Goal: Task Accomplishment & Management: Manage account settings

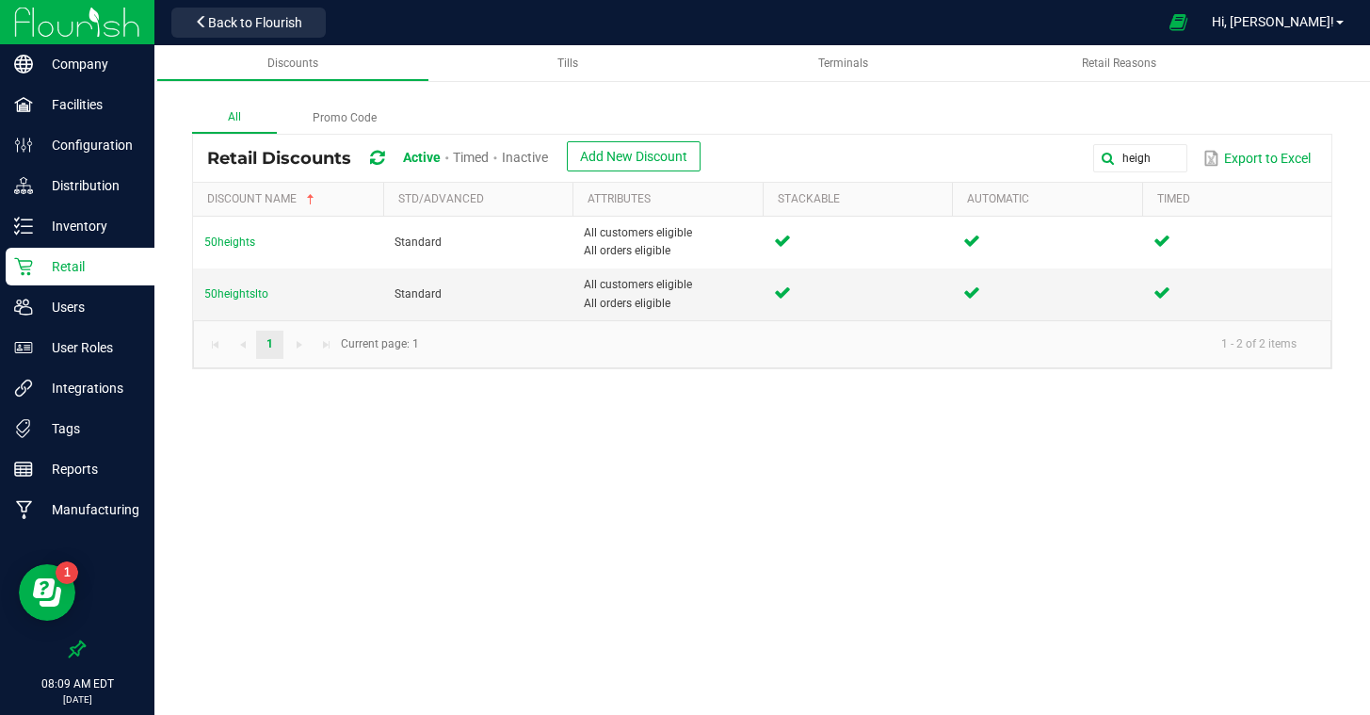
click at [78, 270] on p "Retail" at bounding box center [89, 266] width 113 height 23
click at [53, 301] on p "Users" at bounding box center [89, 307] width 113 height 23
click at [57, 301] on p "Users" at bounding box center [89, 307] width 113 height 23
click at [56, 302] on p "Users" at bounding box center [89, 307] width 113 height 23
click at [56, 301] on p "Users" at bounding box center [89, 307] width 113 height 23
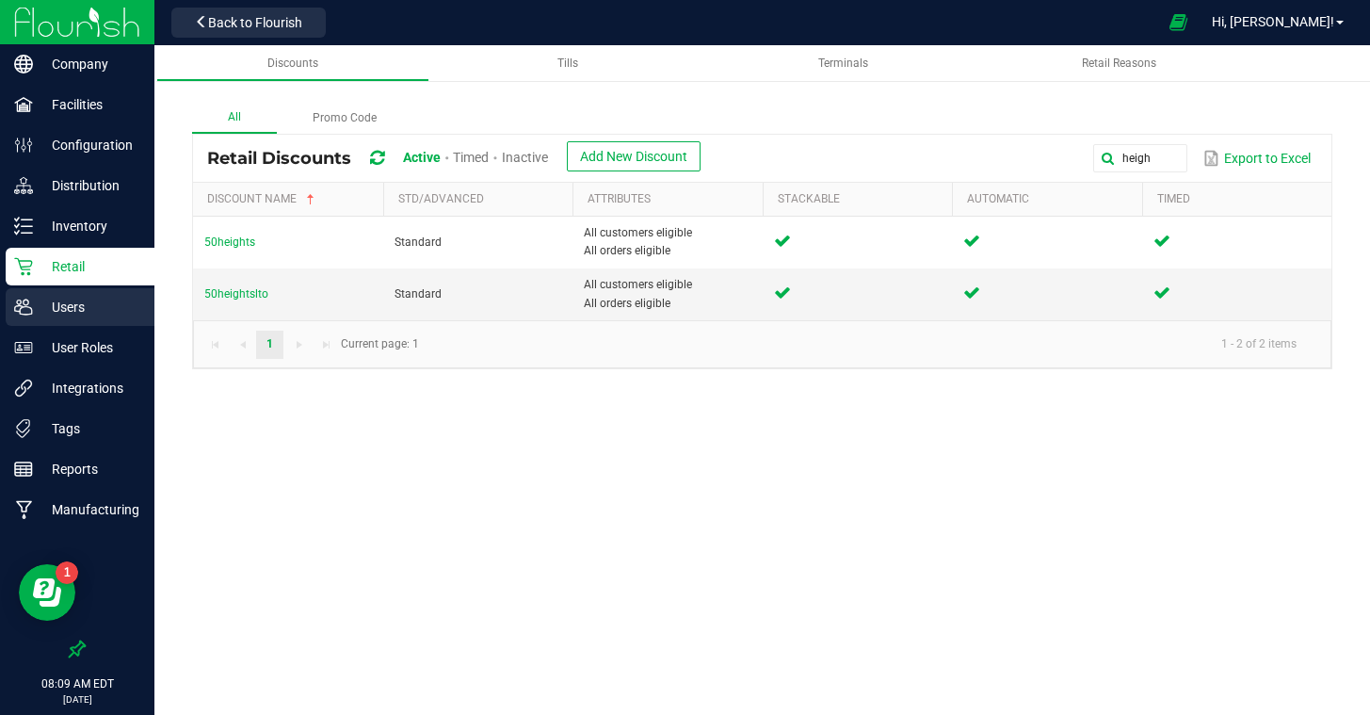
click at [56, 301] on p "Users" at bounding box center [89, 307] width 113 height 23
click at [67, 309] on p "Users" at bounding box center [89, 307] width 113 height 23
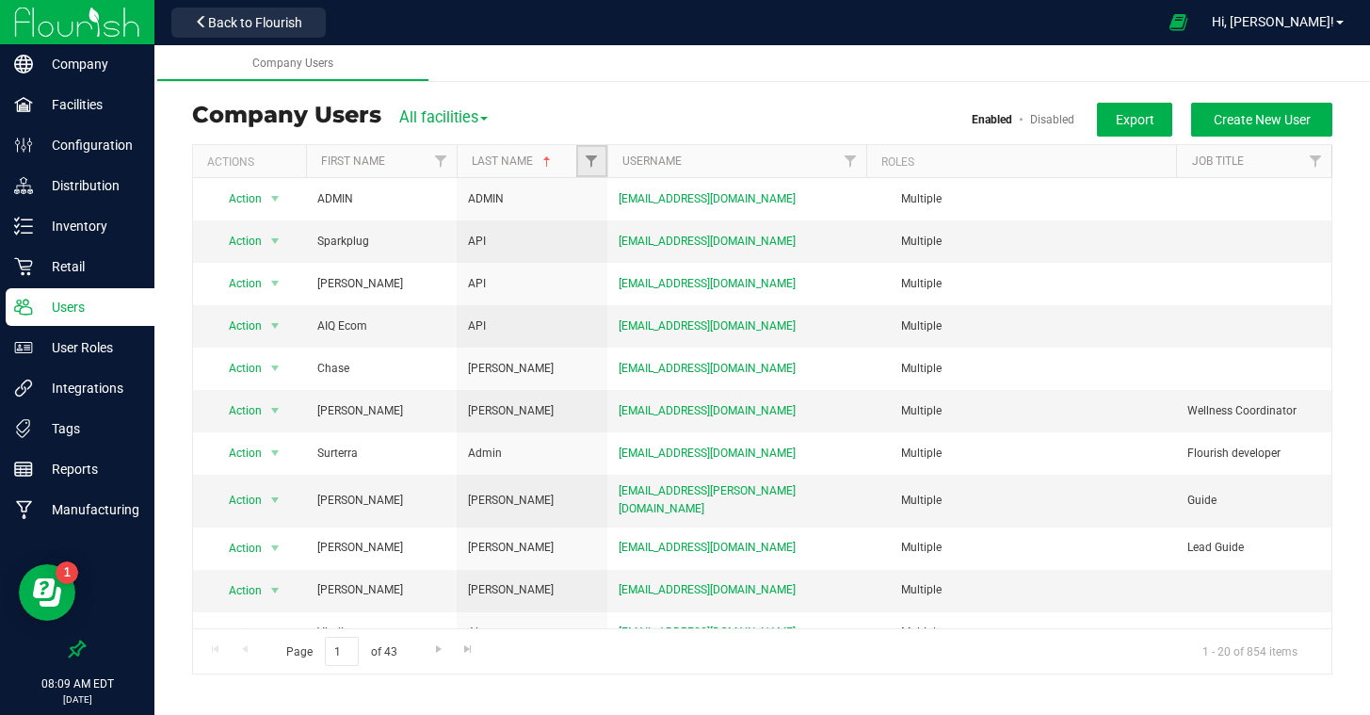
click at [588, 170] on link "Filter" at bounding box center [591, 161] width 31 height 32
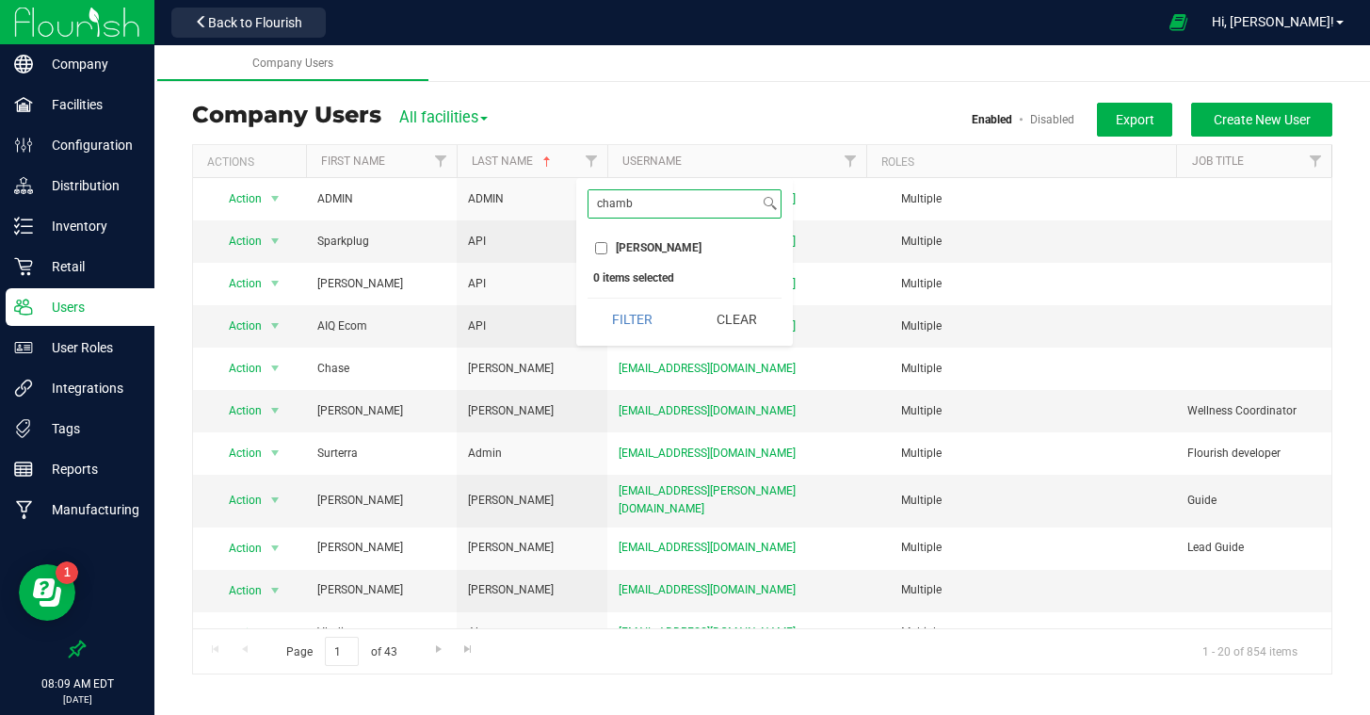
type input "chamb"
drag, startPoint x: 599, startPoint y: 241, endPoint x: 614, endPoint y: 280, distance: 41.4
click at [599, 242] on input "Chamberlain" at bounding box center [601, 248] width 12 height 12
checkbox input "true"
click at [627, 325] on button "Filter" at bounding box center [633, 319] width 90 height 41
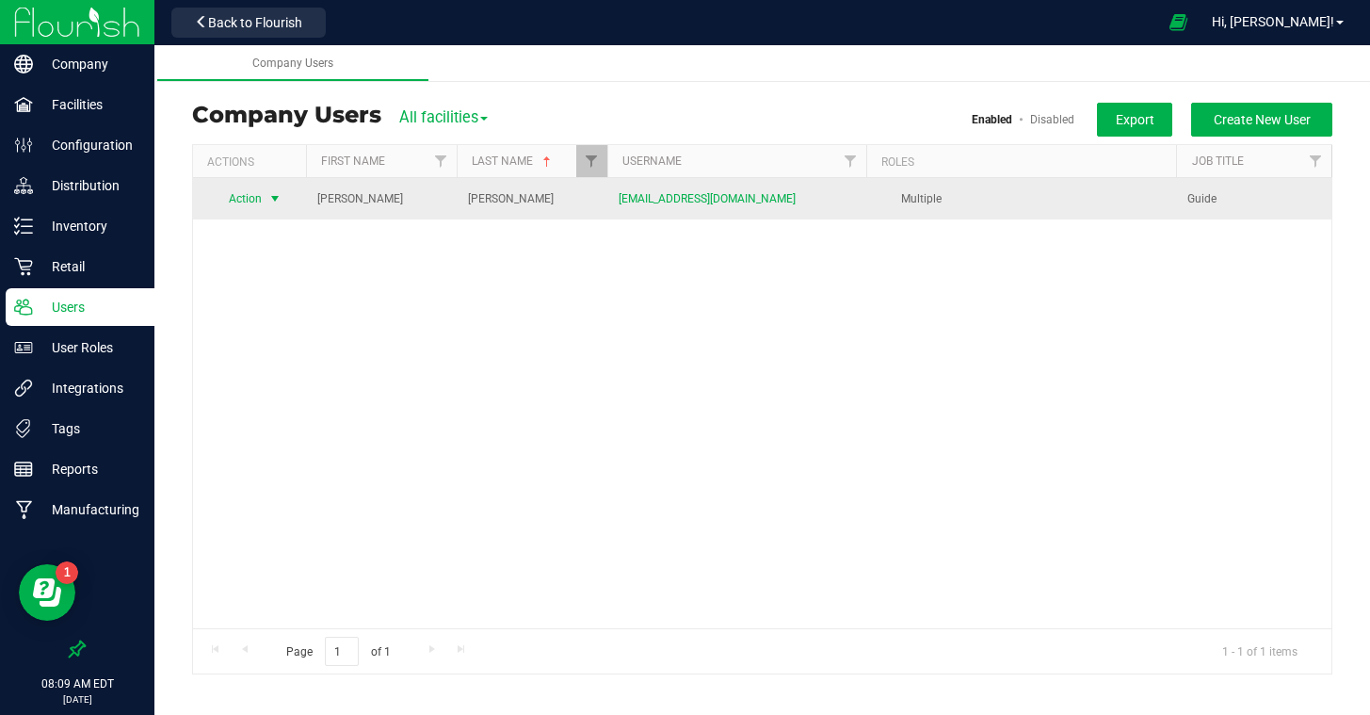
click at [240, 189] on span "Action" at bounding box center [238, 199] width 52 height 26
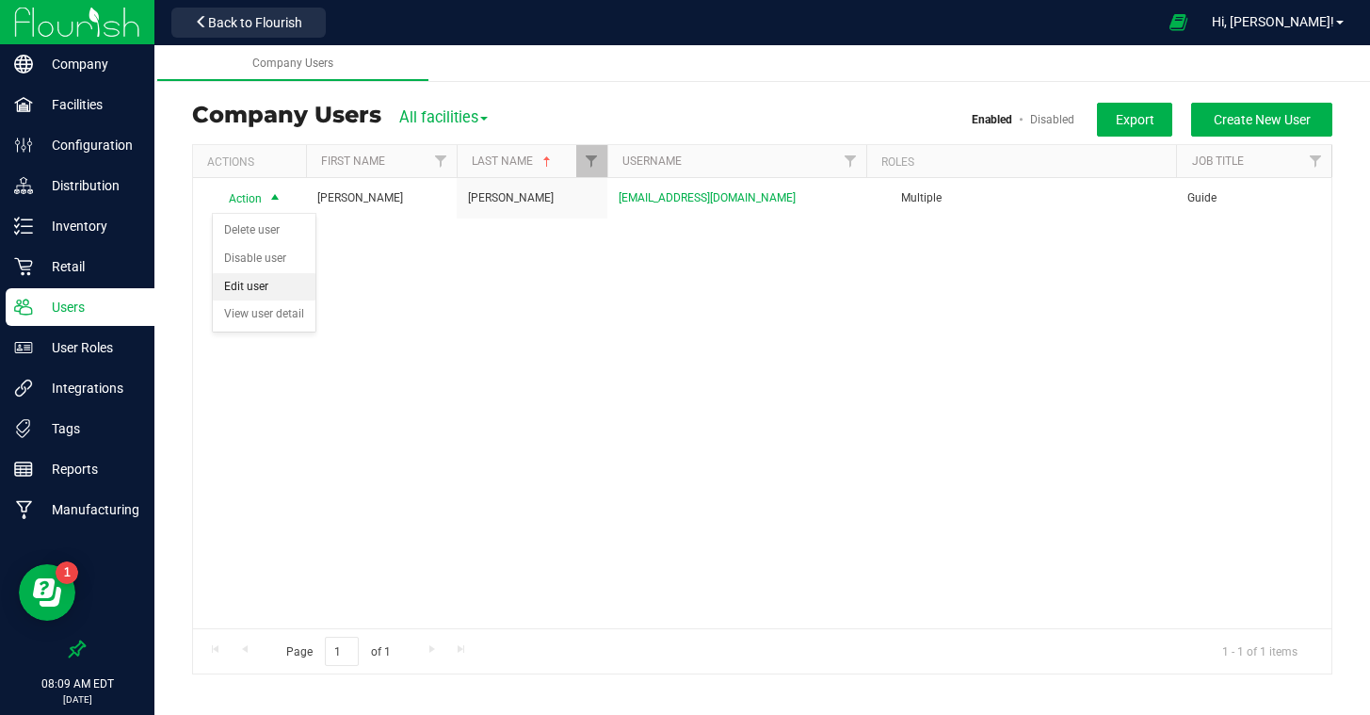
click at [257, 293] on li "Edit user" at bounding box center [264, 287] width 103 height 28
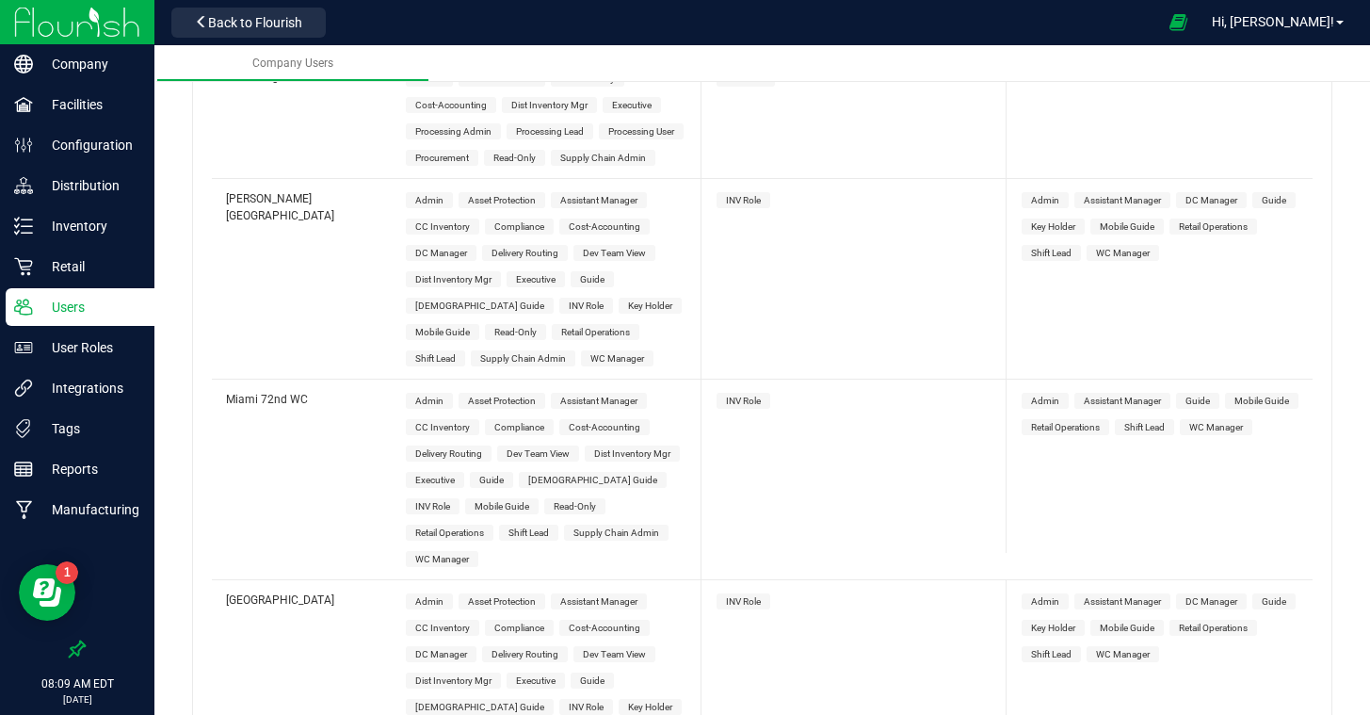
scroll to position [5515, 0]
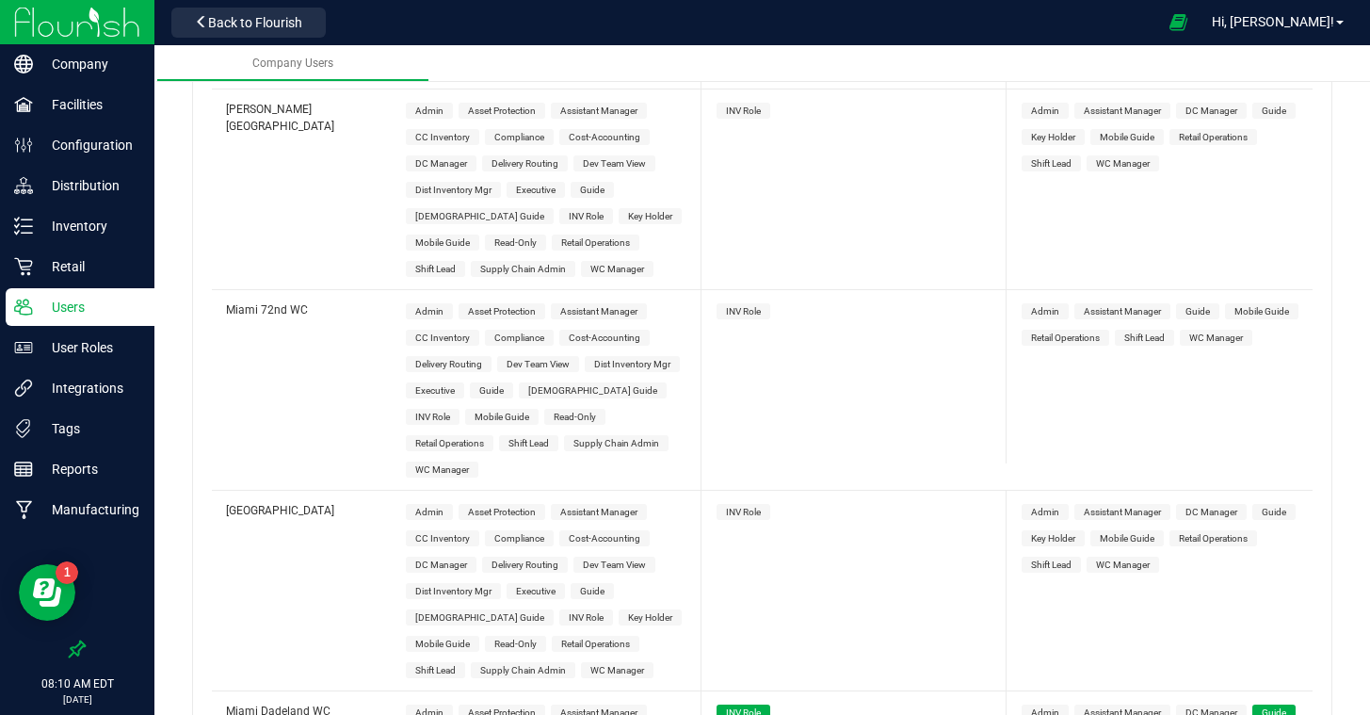
click at [499, 385] on span "Guide" at bounding box center [491, 390] width 24 height 10
click at [732, 306] on span "INV Role" at bounding box center [743, 311] width 35 height 10
drag, startPoint x: 1201, startPoint y: 233, endPoint x: 1184, endPoint y: 240, distance: 18.6
click at [1201, 306] on span "Guide" at bounding box center [1198, 311] width 24 height 10
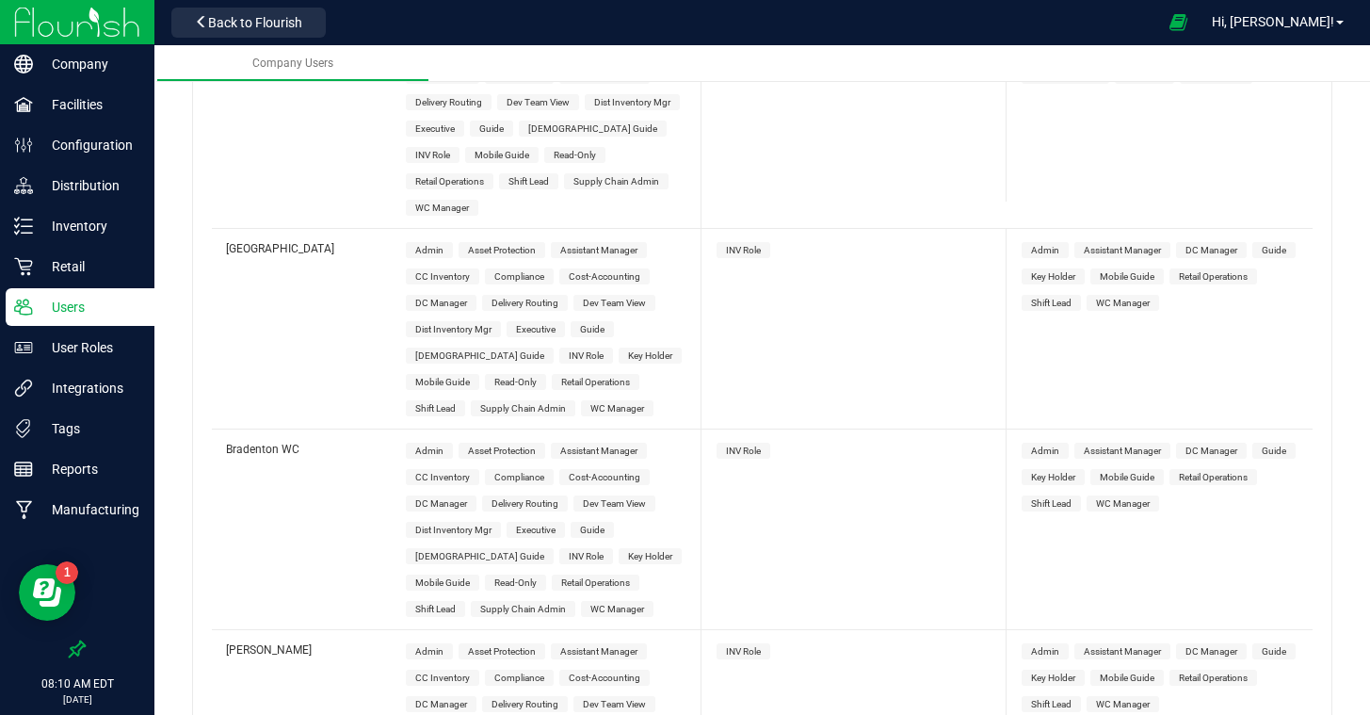
scroll to position [0, 0]
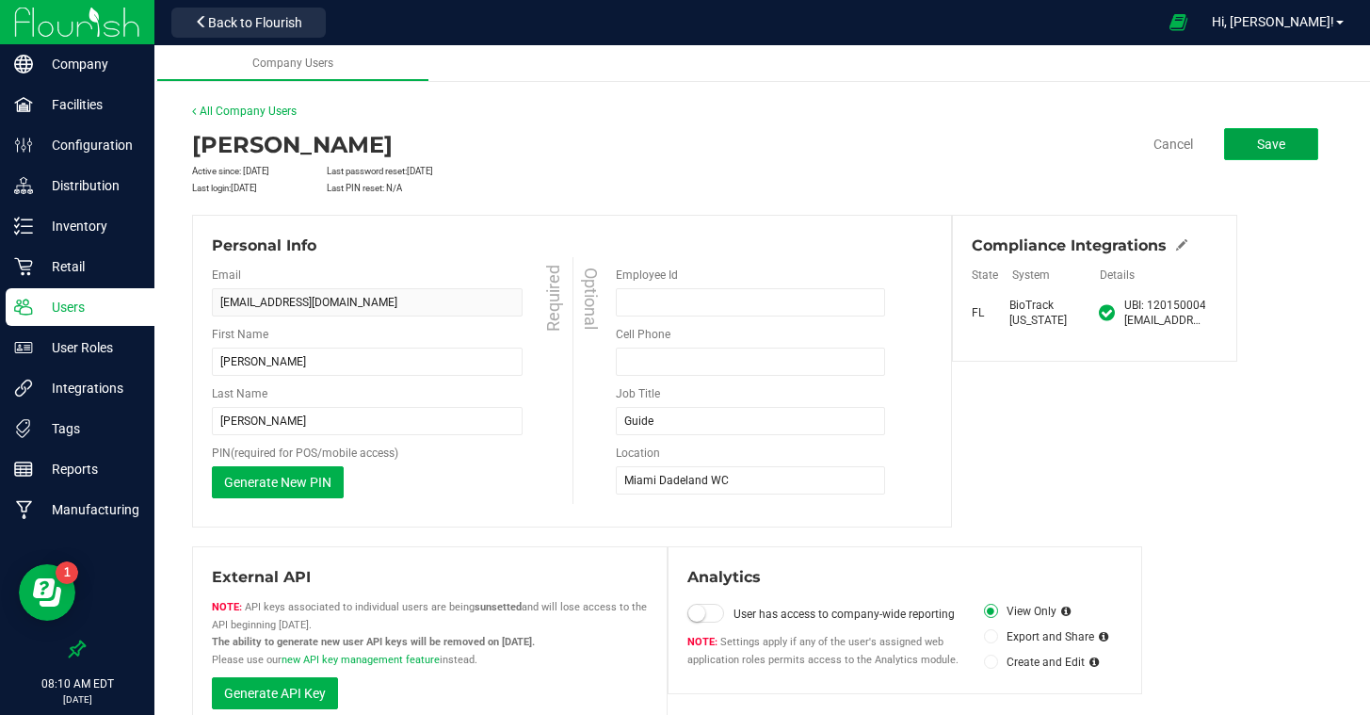
click at [1264, 148] on span "Save" at bounding box center [1271, 144] width 28 height 15
